Goal: Navigation & Orientation: Find specific page/section

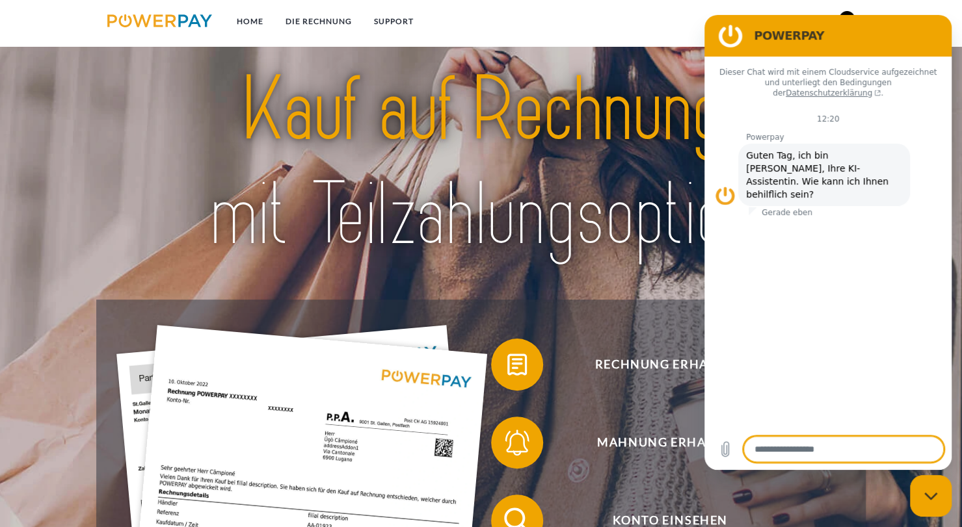
scroll to position [185, 0]
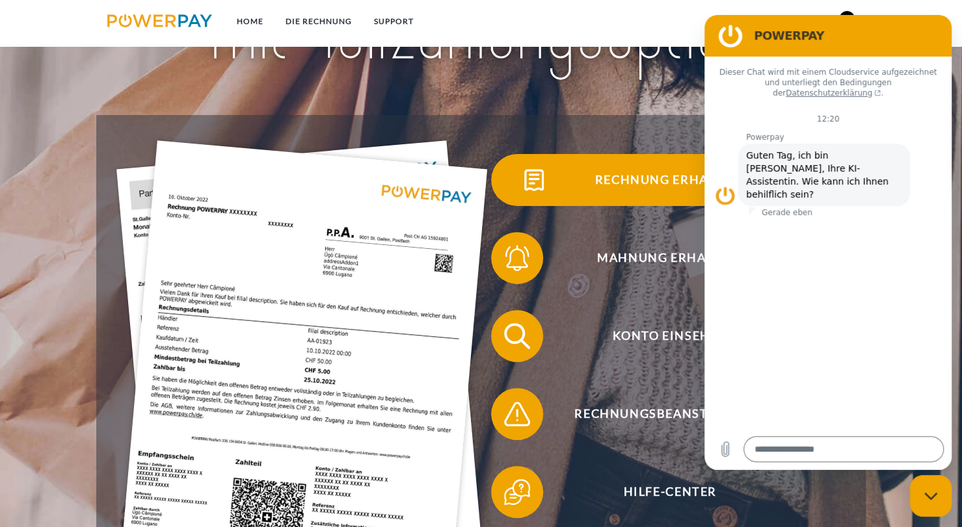
click at [571, 162] on span "Rechnung erhalten?" at bounding box center [669, 180] width 319 height 52
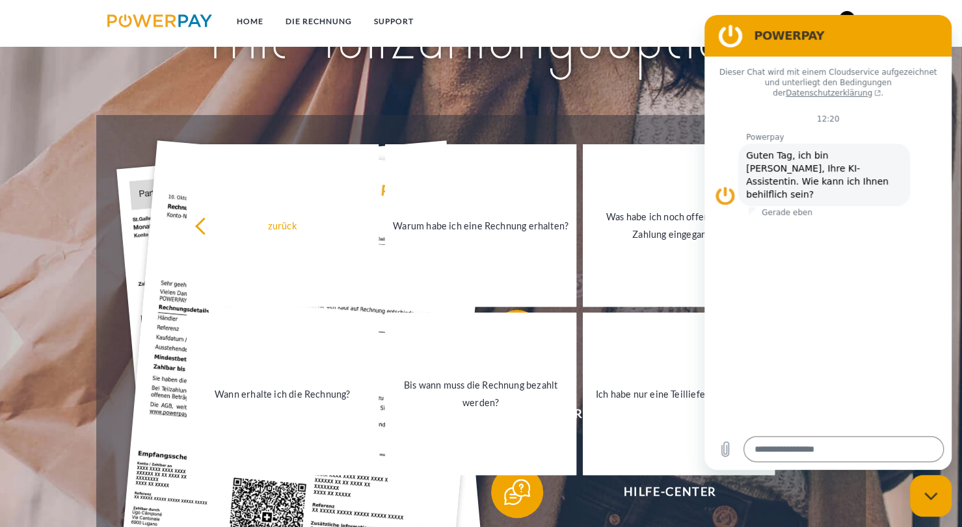
click at [764, 5] on nav "Home DIE RECHNUNG SUPPORT agb" at bounding box center [481, 23] width 962 height 46
drag, startPoint x: 815, startPoint y: 34, endPoint x: 802, endPoint y: 70, distance: 37.2
click at [802, 70] on div "POWERPAY Dieser Chat wird mit einem Cloudservice aufgezeichnet und unterliegt d…" at bounding box center [827, 242] width 247 height 455
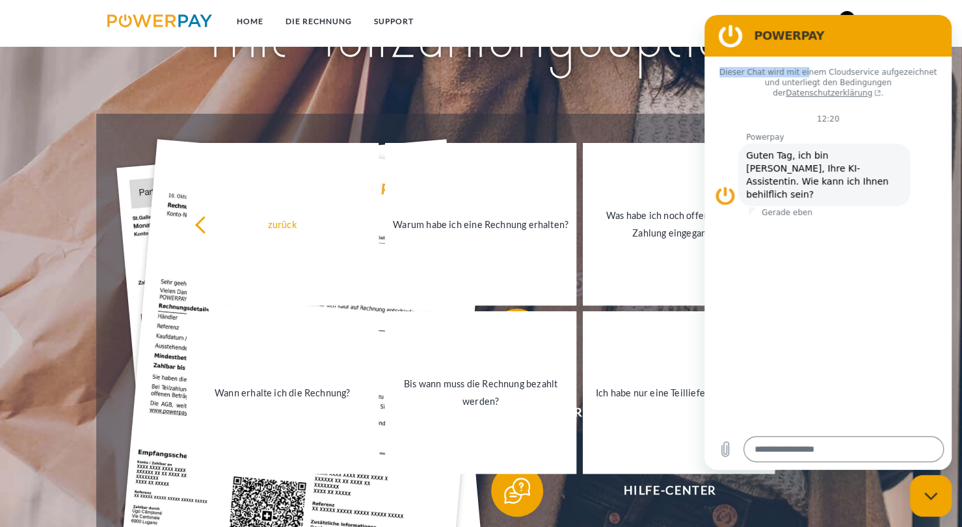
scroll to position [0, 0]
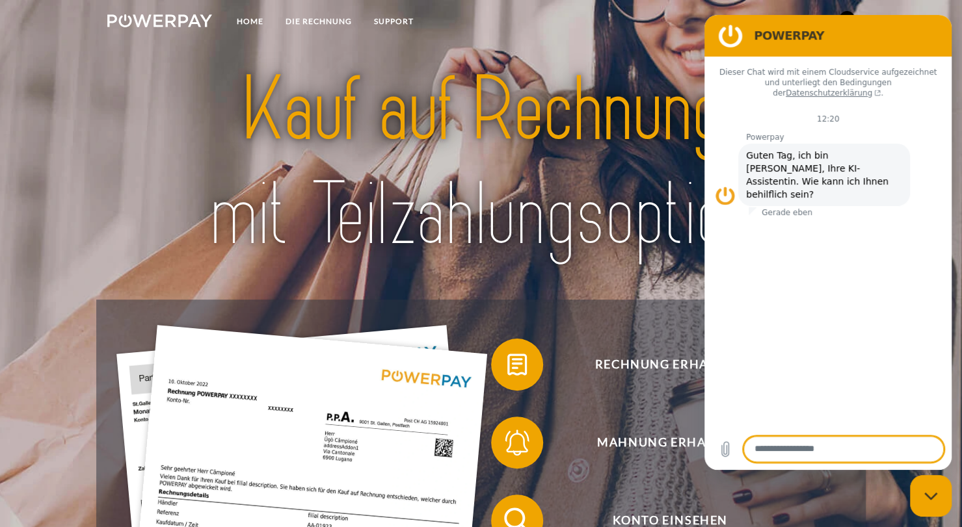
click at [860, 39] on h2 "POWERPAY" at bounding box center [846, 36] width 185 height 16
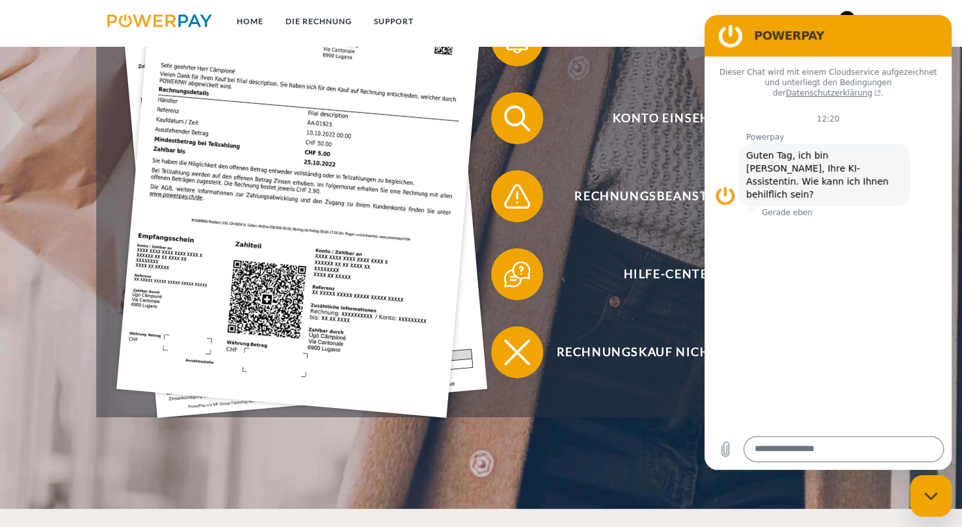
scroll to position [443, 0]
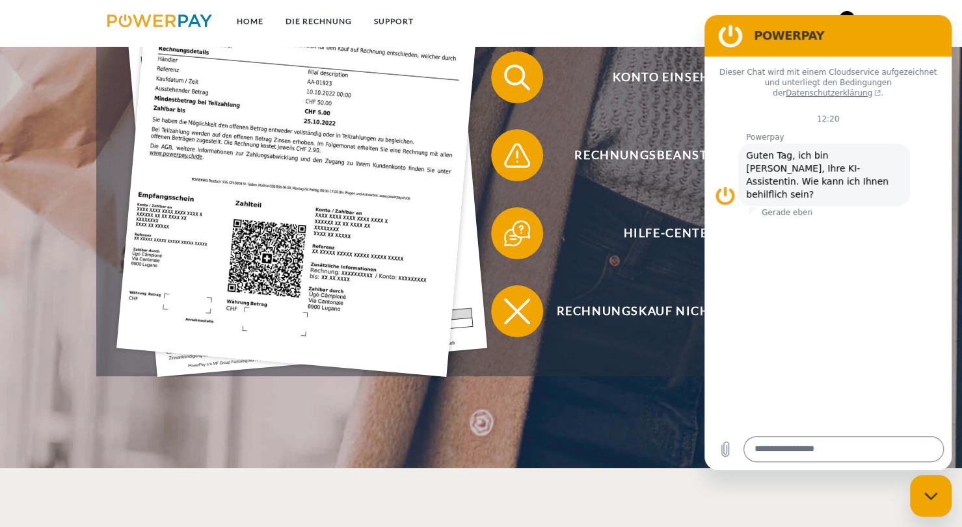
click at [948, 505] on div "Messaging-Fenster schließen" at bounding box center [930, 496] width 39 height 39
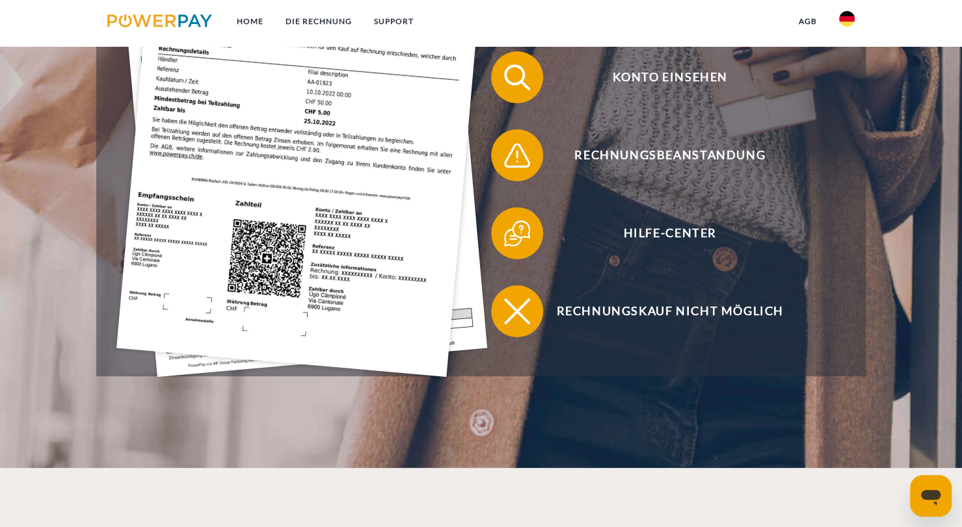
click at [856, 22] on link at bounding box center [847, 23] width 38 height 26
click at [251, 18] on link "Home" at bounding box center [250, 21] width 49 height 23
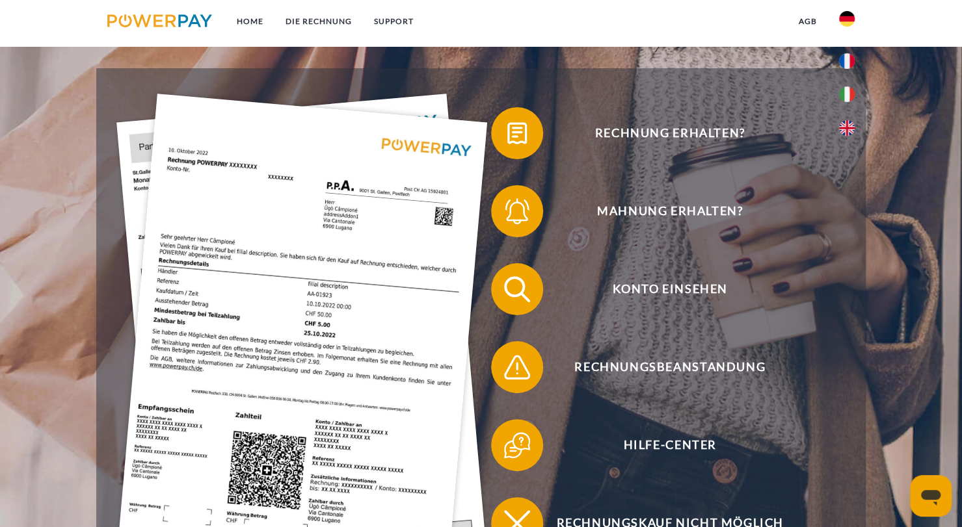
scroll to position [239, 0]
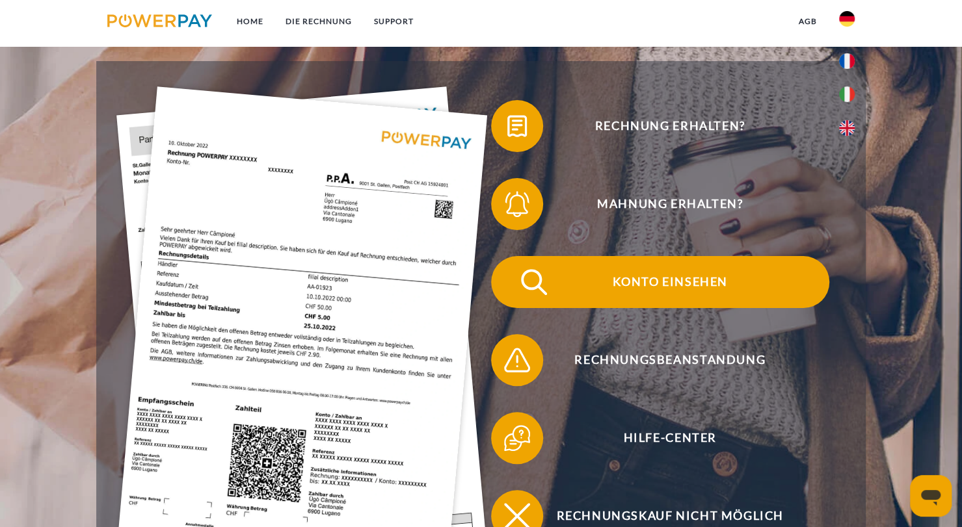
click at [698, 288] on span "Konto einsehen" at bounding box center [669, 282] width 319 height 52
